Goal: Book appointment/travel/reservation

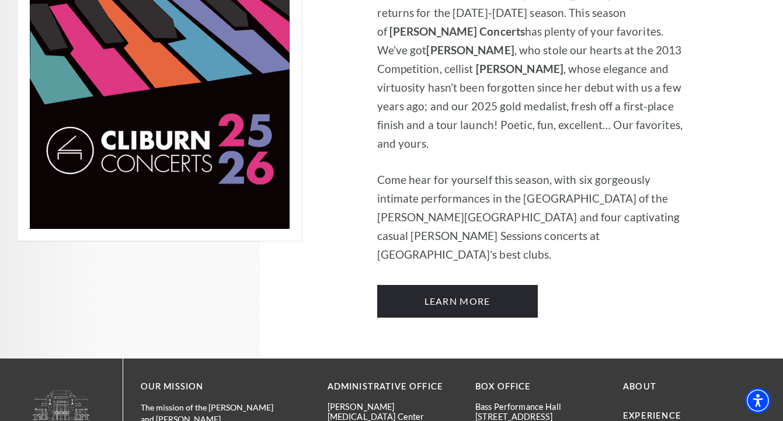
scroll to position [866, 0]
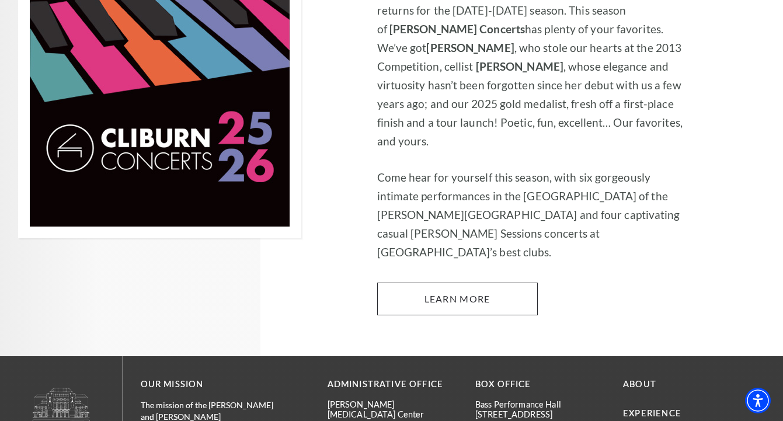
click at [403, 282] on link "Learn More" at bounding box center [457, 298] width 161 height 33
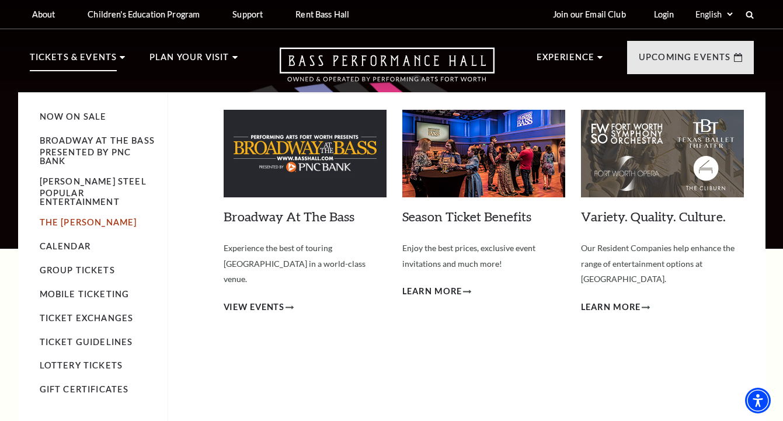
click at [65, 227] on link "The [PERSON_NAME]" at bounding box center [88, 222] width 97 height 10
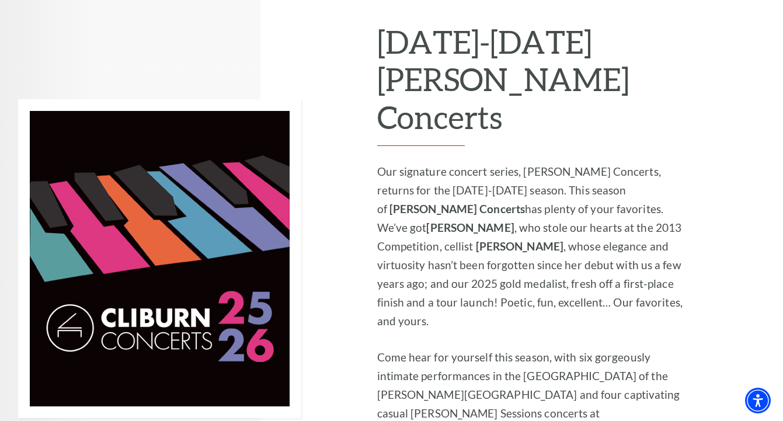
scroll to position [751, 0]
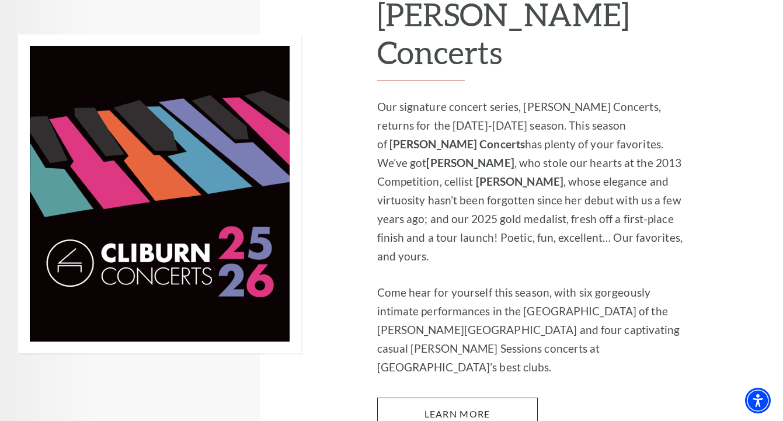
click at [400, 397] on link "Learn More" at bounding box center [457, 413] width 161 height 33
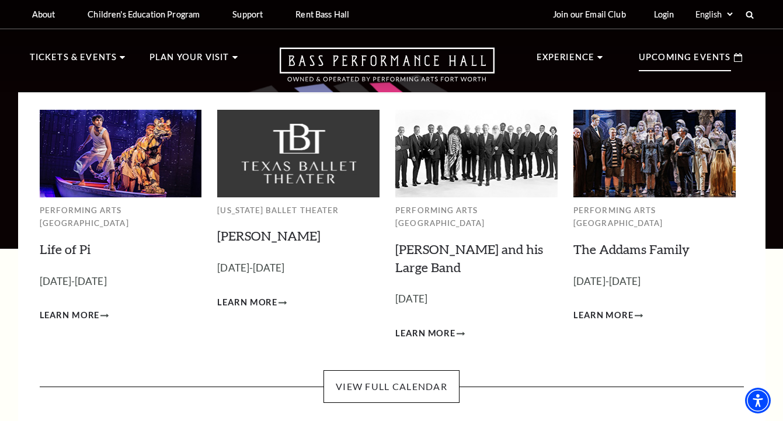
click at [675, 57] on p "Upcoming Events" at bounding box center [685, 60] width 92 height 21
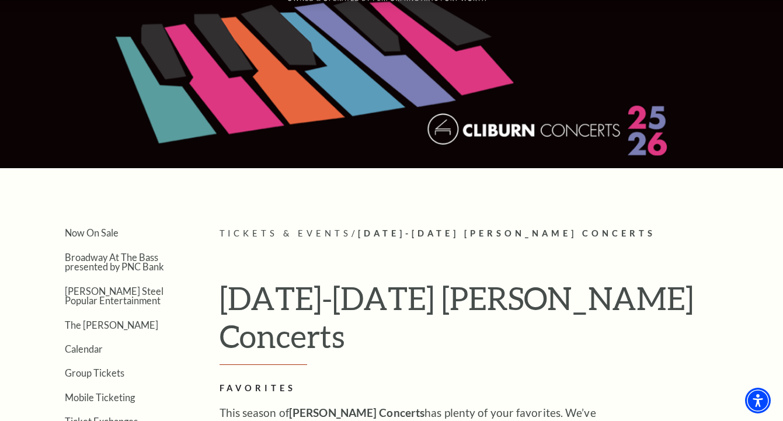
scroll to position [81, 0]
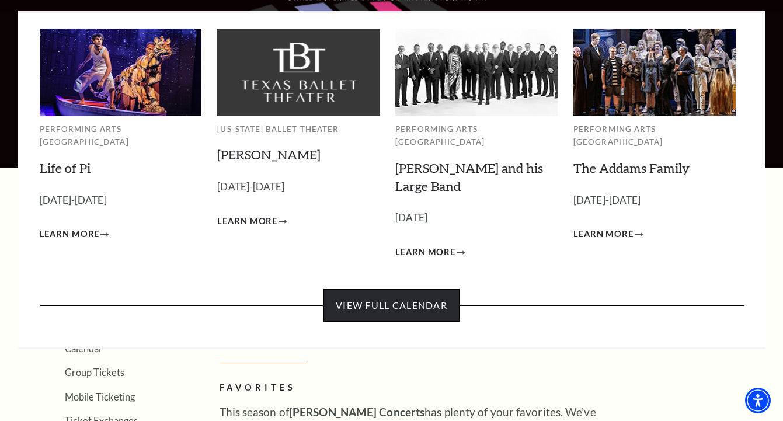
click at [380, 289] on link "View Full Calendar" at bounding box center [391, 305] width 136 height 33
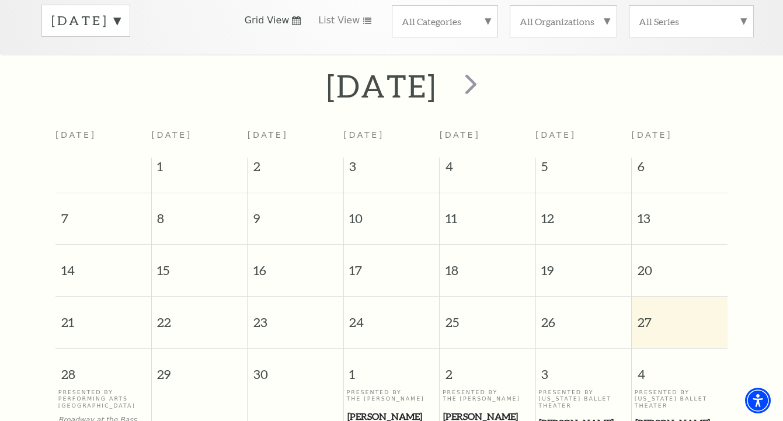
scroll to position [201, 0]
click at [487, 71] on span "next" at bounding box center [470, 83] width 33 height 33
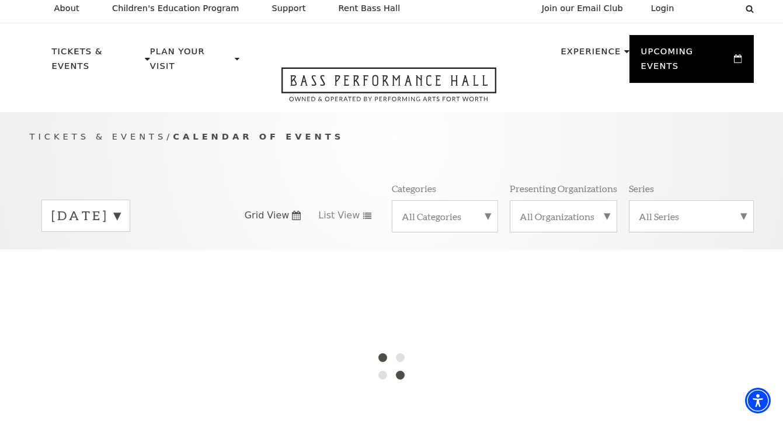
scroll to position [4, 0]
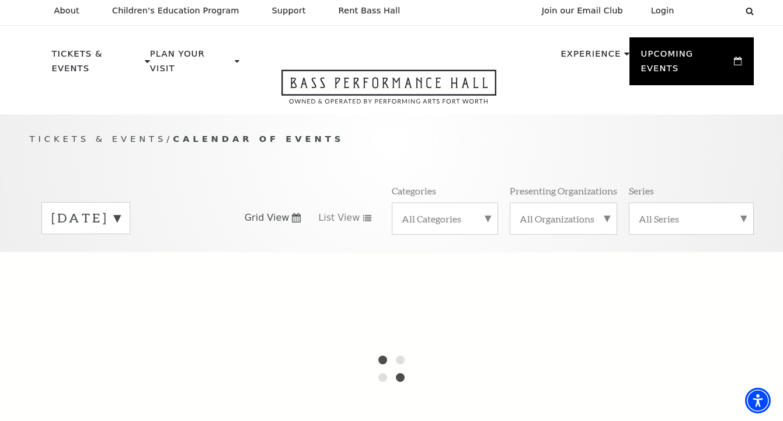
click at [120, 209] on label "[DATE]" at bounding box center [85, 218] width 69 height 18
click at [120, 230] on label "[DATE]" at bounding box center [85, 242] width 69 height 25
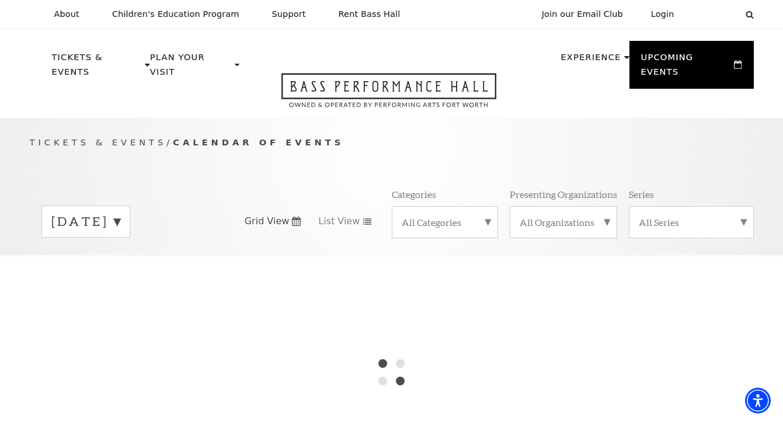
scroll to position [1, 0]
click at [120, 212] on label "September 2025" at bounding box center [85, 221] width 69 height 18
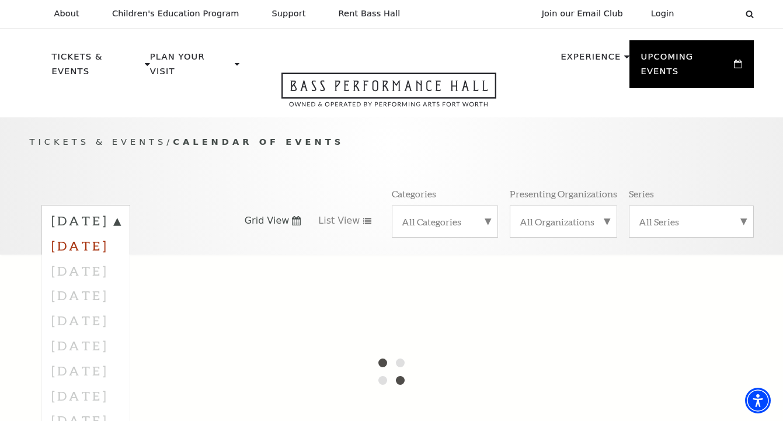
click at [120, 233] on label "October 2025" at bounding box center [85, 245] width 69 height 25
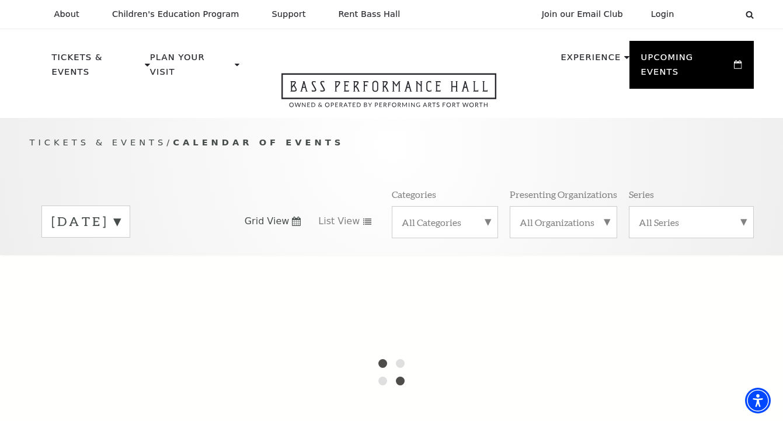
scroll to position [0, 0]
